Goal: Find contact information: Obtain details needed to contact an individual or organization

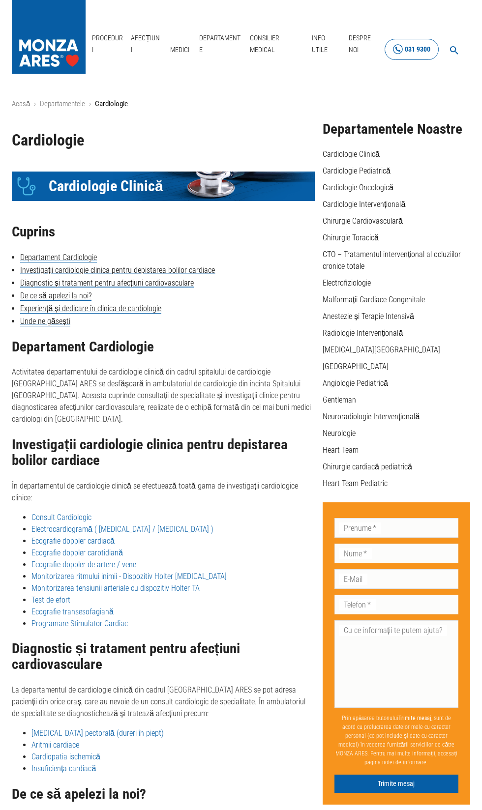
click at [421, 47] on div "031 9300" at bounding box center [418, 49] width 26 height 12
click at [353, 50] on link "Despre Noi" at bounding box center [365, 44] width 40 height 32
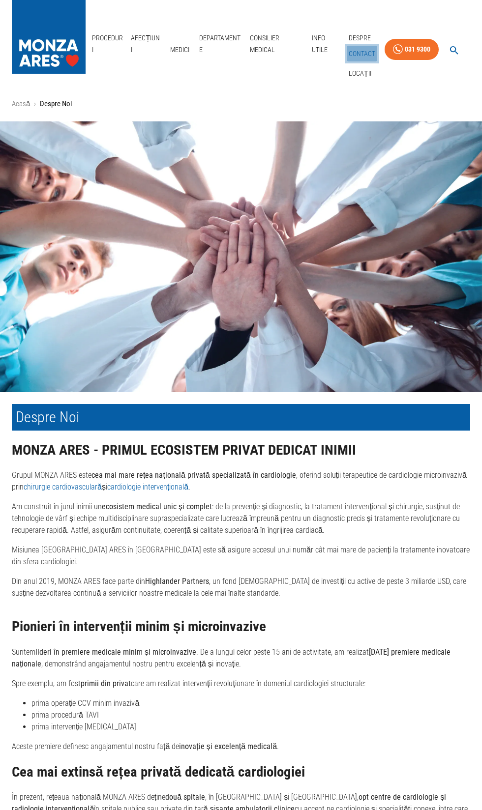
click at [365, 51] on link "Contact" at bounding box center [362, 54] width 30 height 16
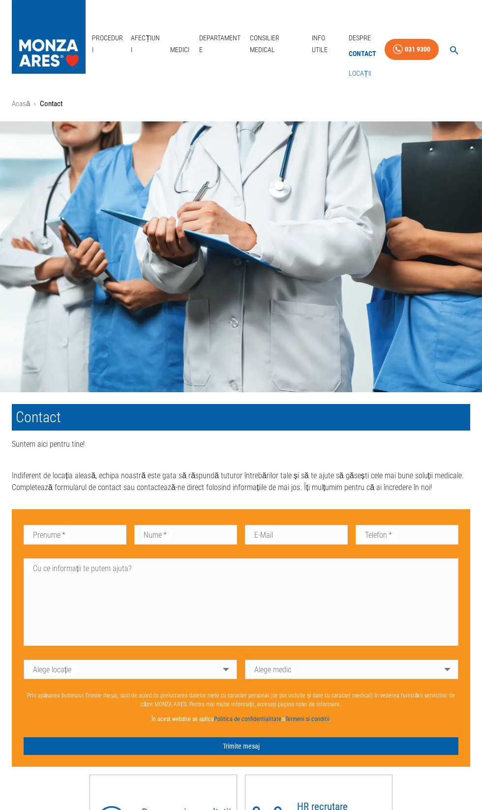
click at [359, 72] on link "Locații" at bounding box center [360, 73] width 27 height 16
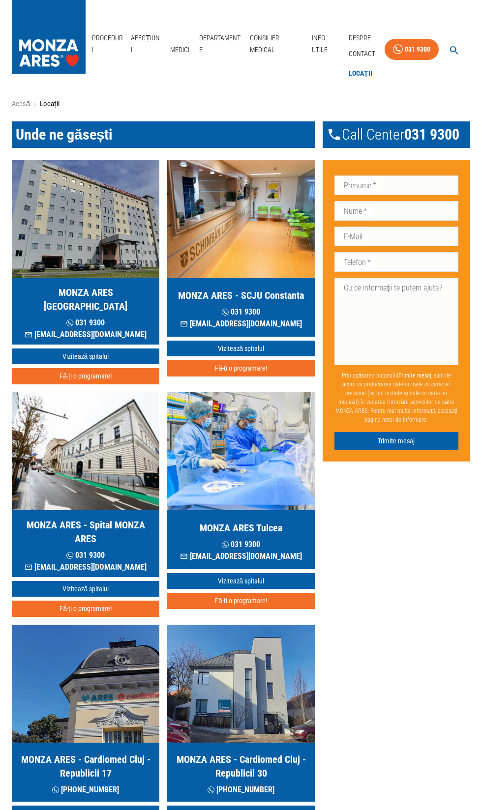
click at [361, 76] on link "Locații" at bounding box center [361, 73] width 28 height 16
click at [259, 573] on link "Vizitează spitalul" at bounding box center [241, 581] width 148 height 16
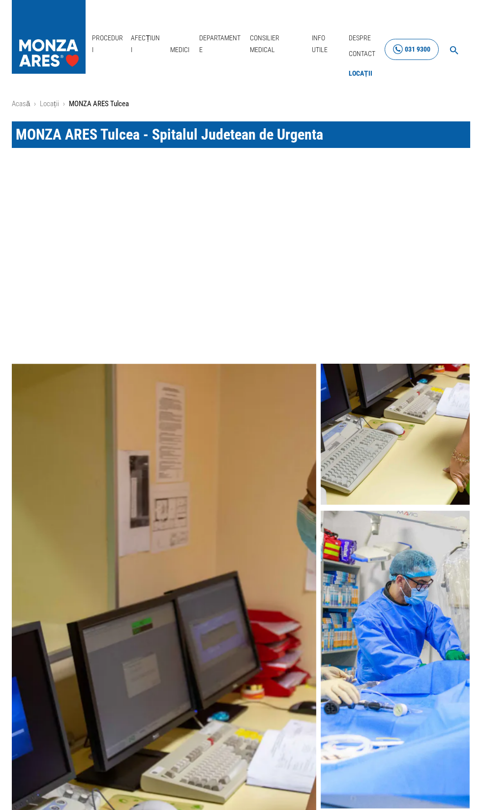
click at [413, 54] on div "031 9300" at bounding box center [418, 49] width 26 height 12
